Goal: Task Accomplishment & Management: Use online tool/utility

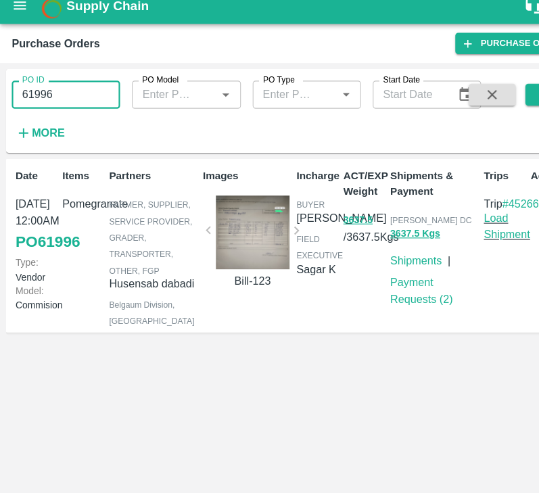
click at [64, 103] on input "61996" at bounding box center [60, 99] width 99 height 26
type input "61996"
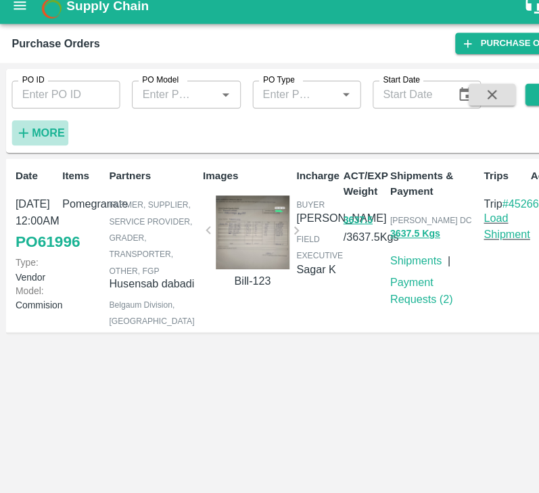
click at [27, 128] on icon "button" at bounding box center [21, 133] width 15 height 15
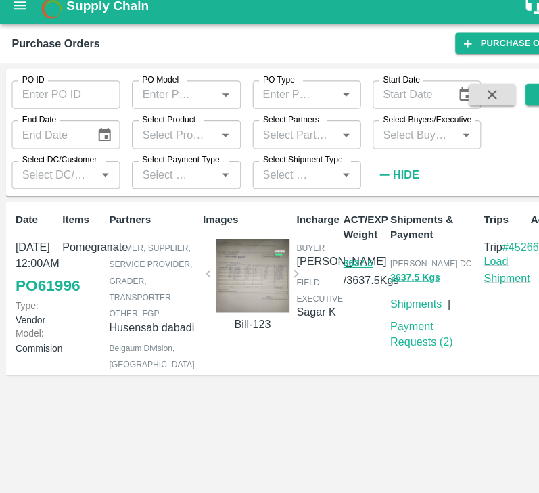
click at [372, 137] on input "Select Buyers/Executive" at bounding box center [380, 135] width 69 height 18
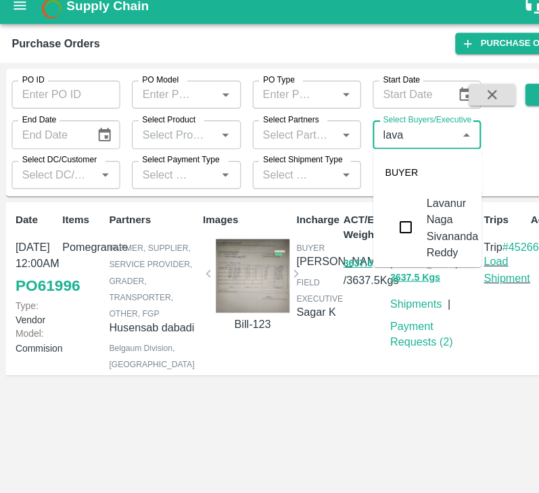
type input "[PERSON_NAME]"
click at [373, 216] on input "checkbox" at bounding box center [372, 220] width 27 height 27
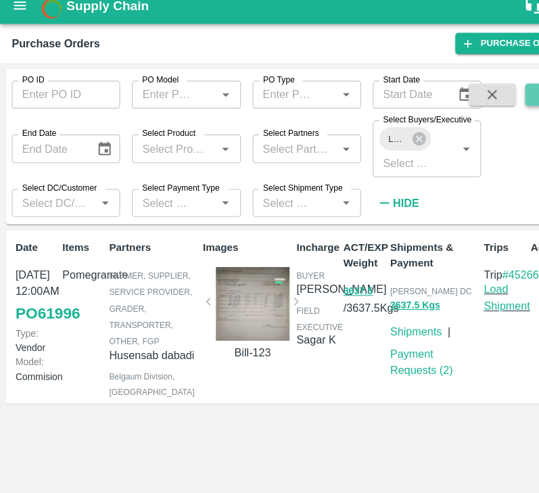
click at [489, 97] on button "submit" at bounding box center [503, 99] width 43 height 20
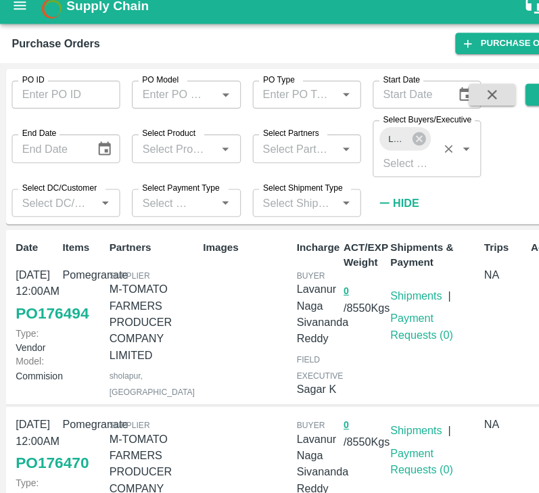
click at [375, 135] on span "Lavanur Naga Sivananda Reddy" at bounding box center [364, 140] width 33 height 14
click at [387, 138] on icon at bounding box center [384, 139] width 15 height 15
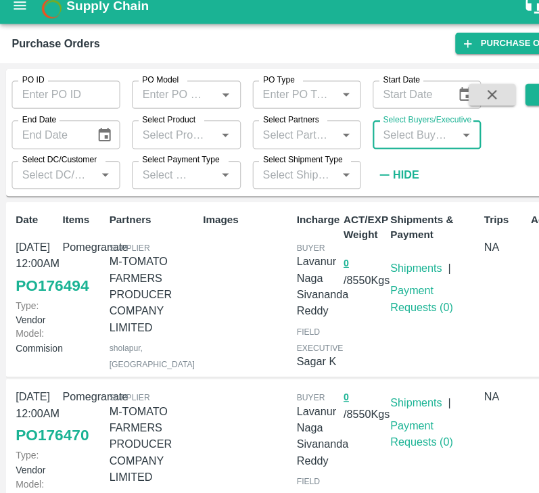
click at [385, 138] on input "Select Buyers/Executive" at bounding box center [380, 135] width 69 height 18
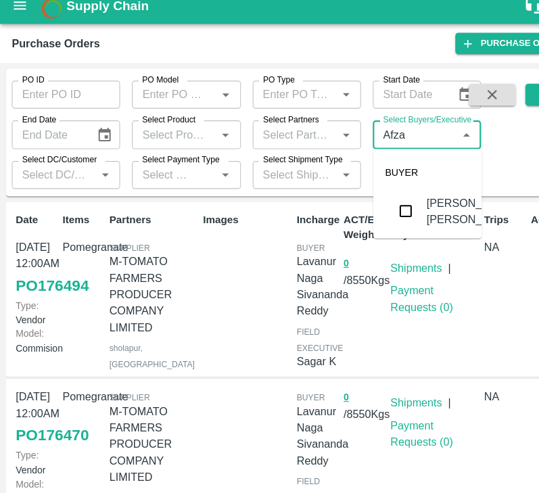
type input "Afzal"
click at [370, 212] on input "checkbox" at bounding box center [372, 205] width 27 height 27
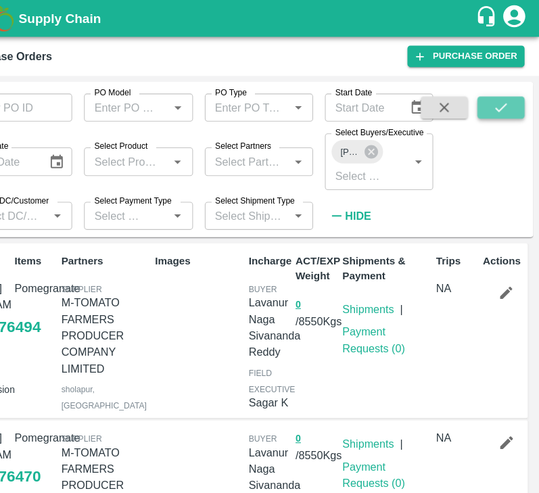
click at [509, 96] on icon "submit" at bounding box center [503, 98] width 15 height 15
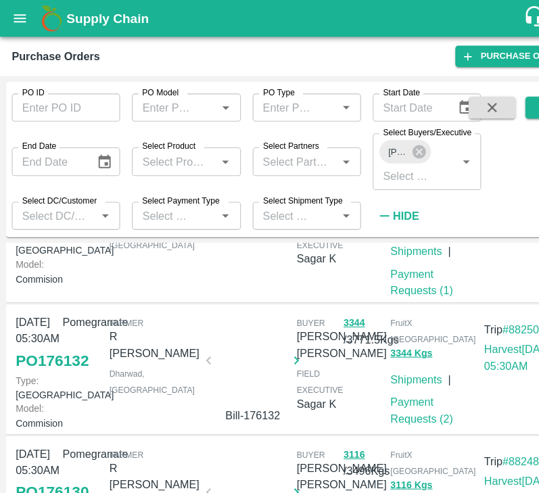
scroll to position [132, 0]
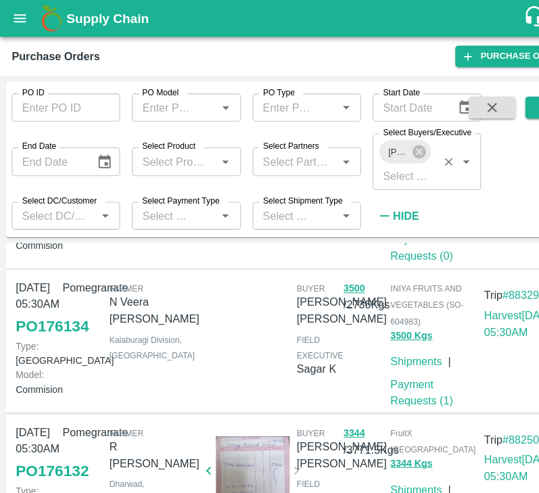
click at [395, 141] on div "[PERSON_NAME] [PERSON_NAME]" at bounding box center [371, 139] width 47 height 22
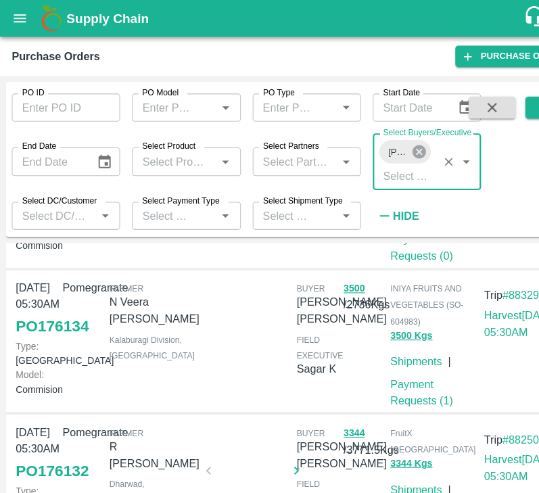
click at [380, 138] on icon at bounding box center [385, 139] width 12 height 12
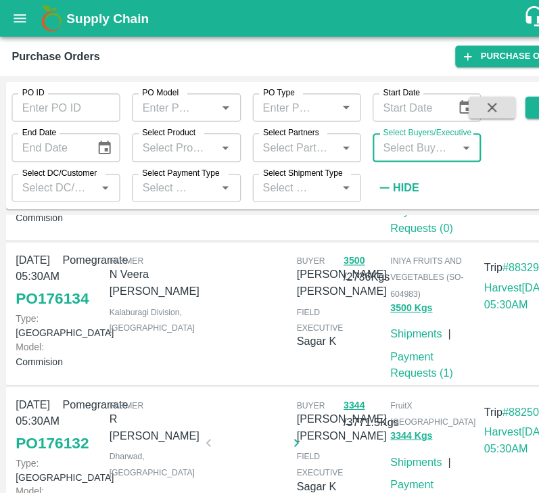
click at [375, 140] on input "Select Buyers/Executive" at bounding box center [380, 135] width 69 height 18
type input "Afza"
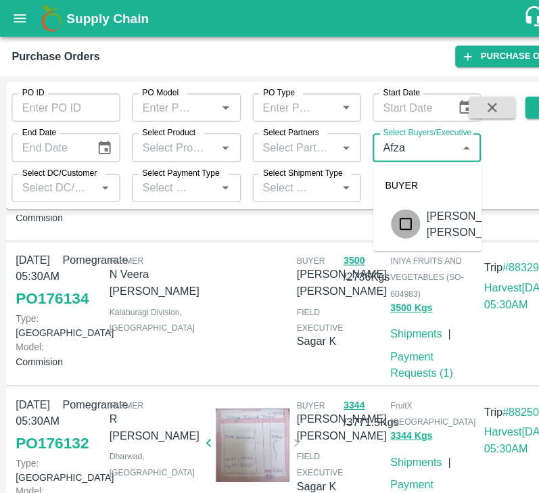
click at [371, 202] on input "checkbox" at bounding box center [372, 205] width 27 height 27
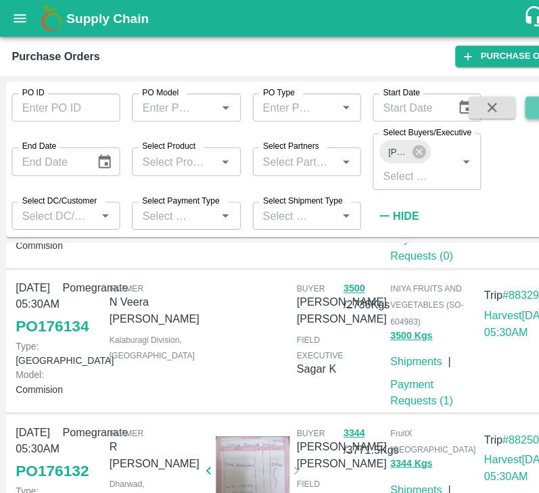
click at [491, 96] on button "submit" at bounding box center [503, 99] width 43 height 20
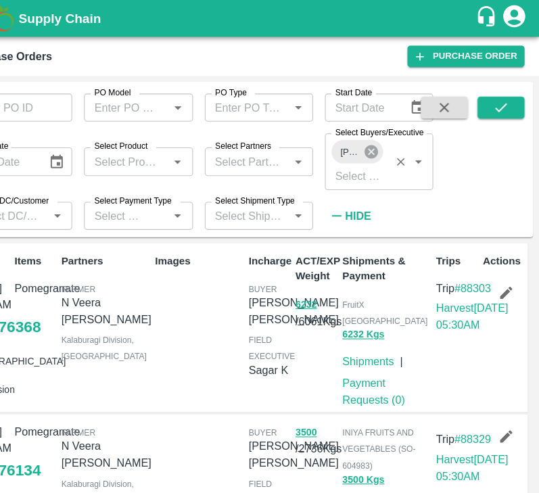
click at [388, 138] on icon at bounding box center [385, 139] width 12 height 12
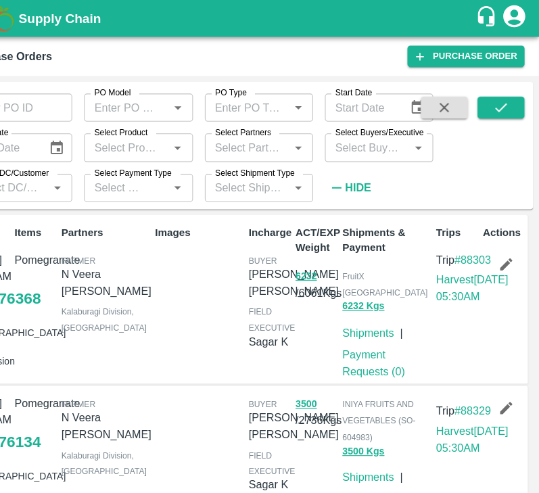
click at [382, 138] on input "Select Buyers/Executive" at bounding box center [380, 135] width 69 height 18
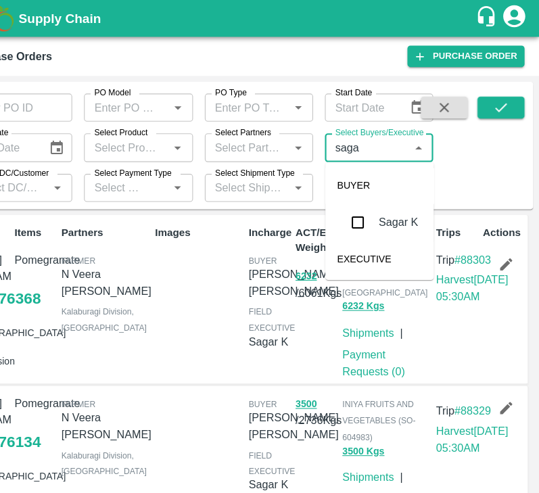
type input "sagar"
click at [372, 201] on input "checkbox" at bounding box center [372, 204] width 27 height 27
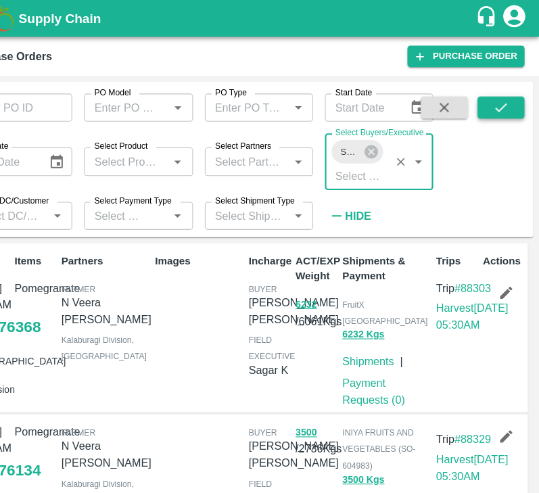
click at [494, 95] on button "submit" at bounding box center [503, 99] width 43 height 20
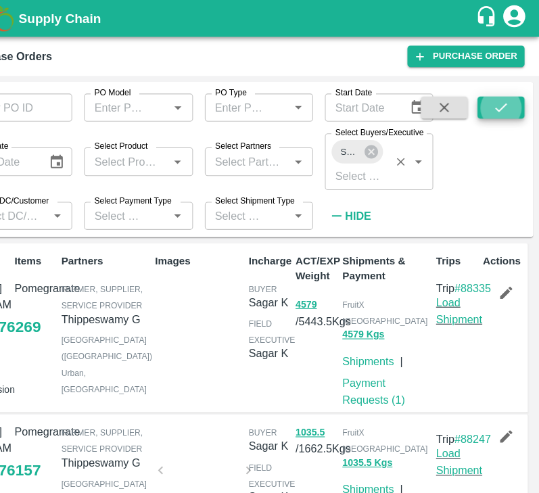
click at [386, 129] on div "Sagar K" at bounding box center [371, 139] width 47 height 22
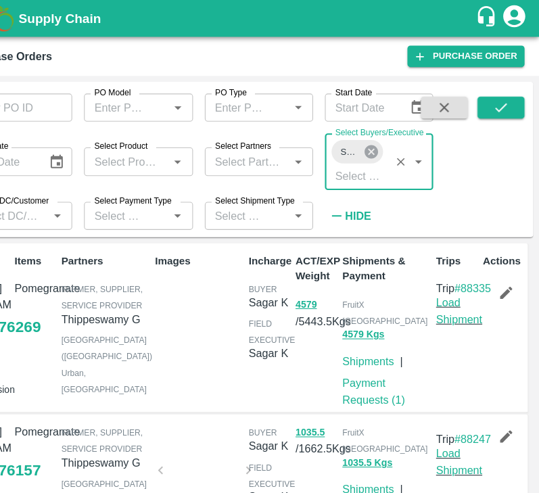
click at [386, 133] on icon at bounding box center [385, 139] width 12 height 12
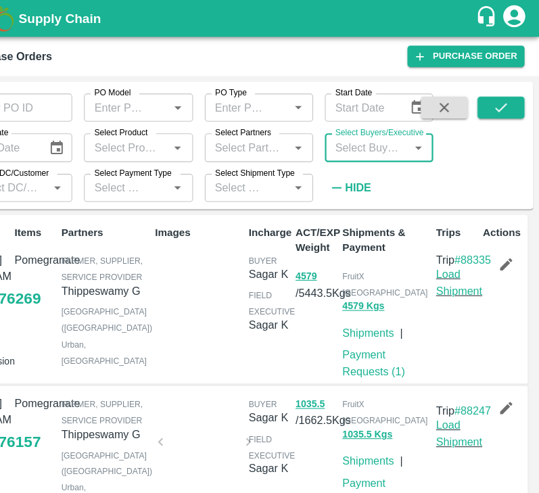
click at [381, 136] on input "Select Buyers/Executive" at bounding box center [380, 135] width 69 height 18
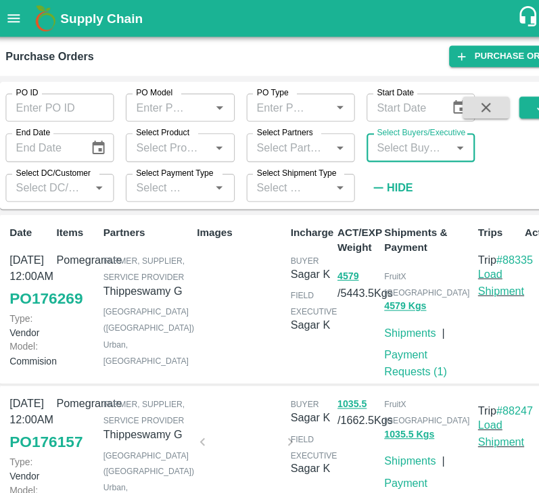
click at [362, 135] on input "Select Buyers/Executive" at bounding box center [380, 135] width 69 height 18
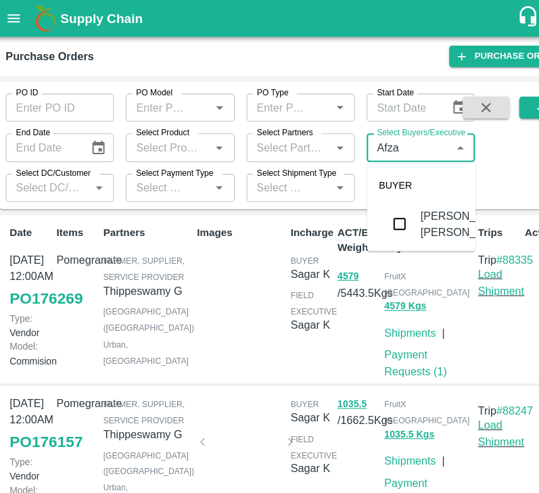
type input "Afzal"
click at [375, 217] on input "checkbox" at bounding box center [372, 205] width 27 height 27
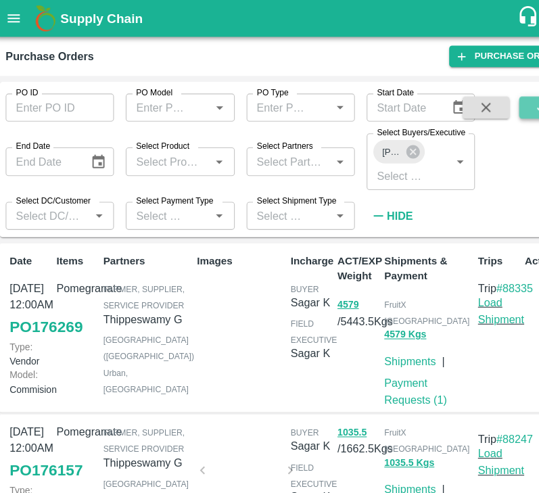
click at [498, 98] on icon "submit" at bounding box center [503, 98] width 15 height 15
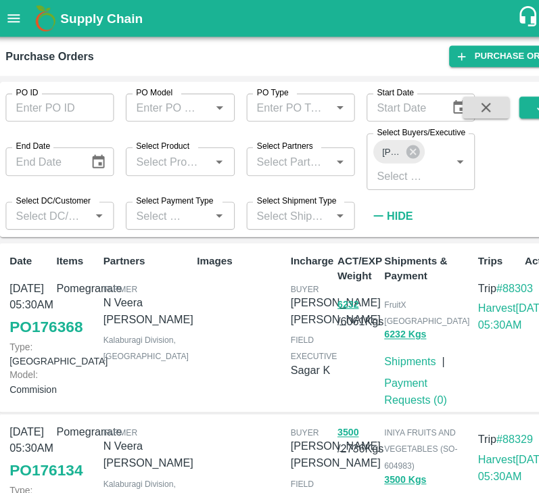
click at [482, 89] on button "submit" at bounding box center [503, 99] width 43 height 20
